Goal: Task Accomplishment & Management: Use online tool/utility

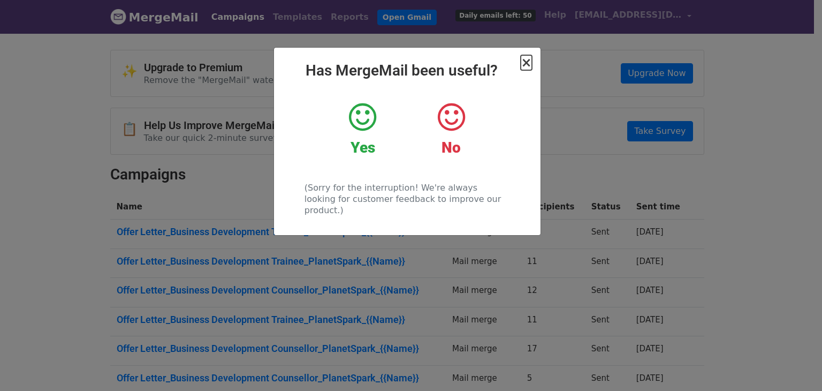
click at [527, 66] on span "×" at bounding box center [526, 62] width 11 height 15
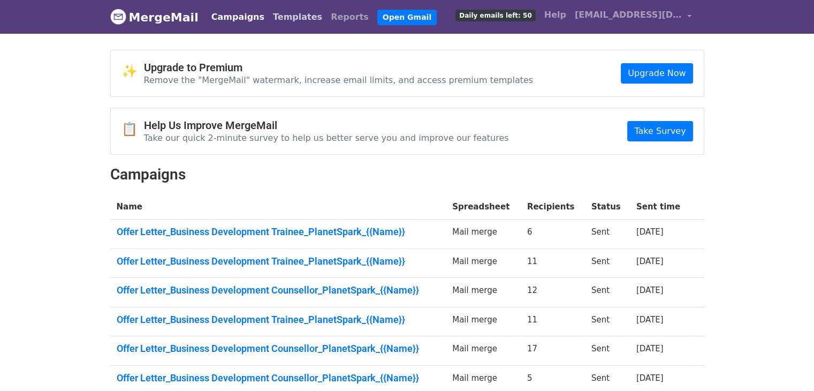
click at [269, 13] on link "Templates" at bounding box center [298, 16] width 58 height 21
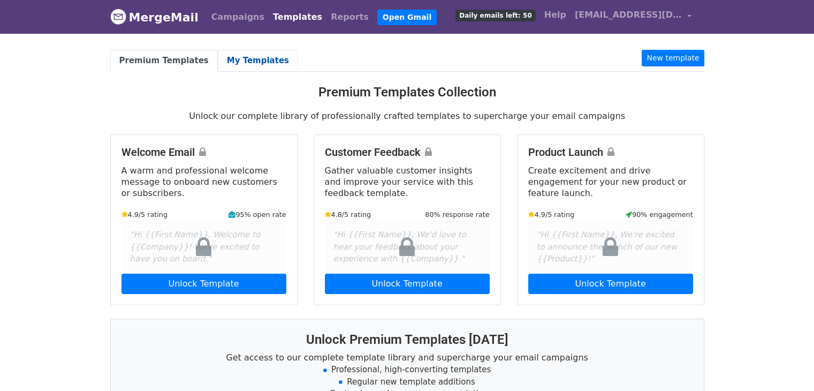
click at [220, 60] on link "My Templates" at bounding box center [258, 61] width 80 height 22
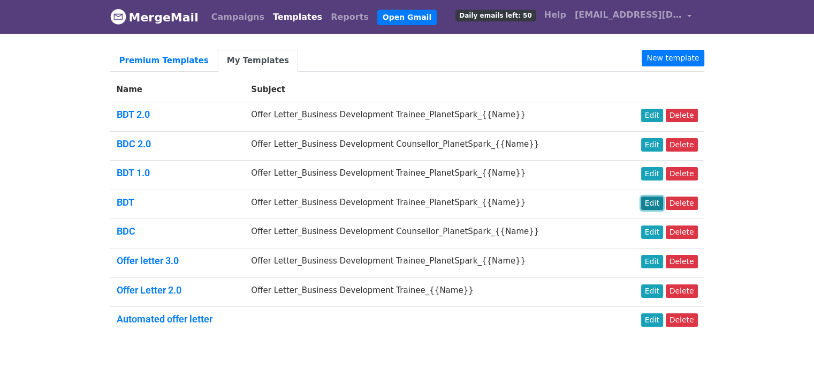
click at [656, 203] on link "Edit" at bounding box center [652, 202] width 22 height 13
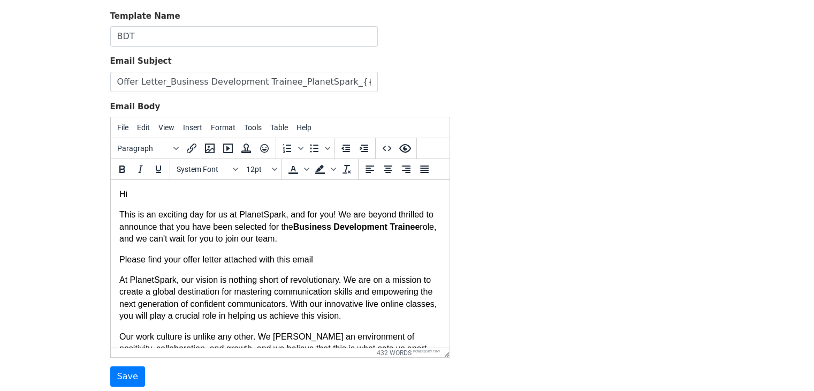
scroll to position [43, 0]
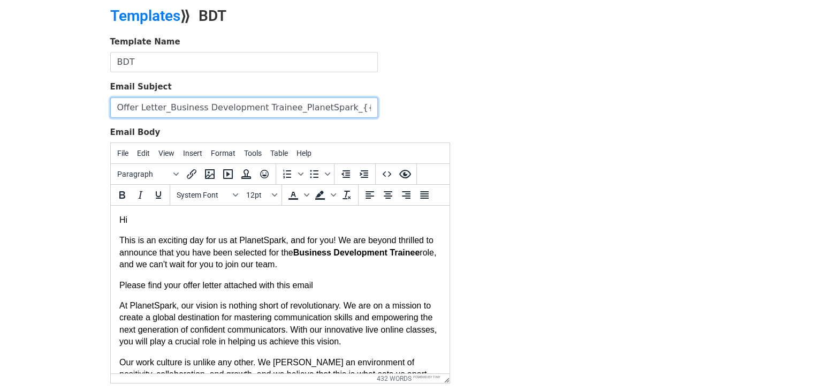
click at [344, 105] on input "Offer Letter_Business Development Trainee_PlanetSpark_{{Name}}" at bounding box center [244, 107] width 268 height 20
click at [362, 107] on input "Offer Letter_Business Development Trainee_PlanetSpark_{{Name}}" at bounding box center [244, 107] width 268 height 20
click at [333, 107] on input "Offer Letter_Business Development Trainee_PlanetSpark_{{Name}}" at bounding box center [244, 107] width 268 height 20
